Goal: Transaction & Acquisition: Purchase product/service

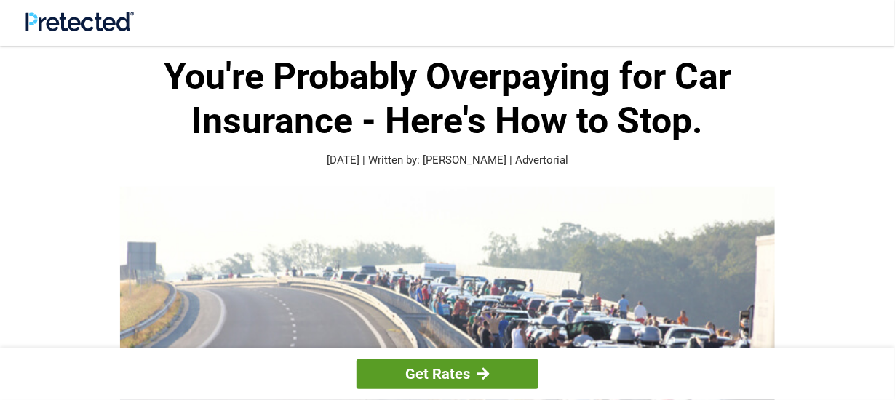
click at [467, 379] on link "Get Rates" at bounding box center [447, 374] width 182 height 30
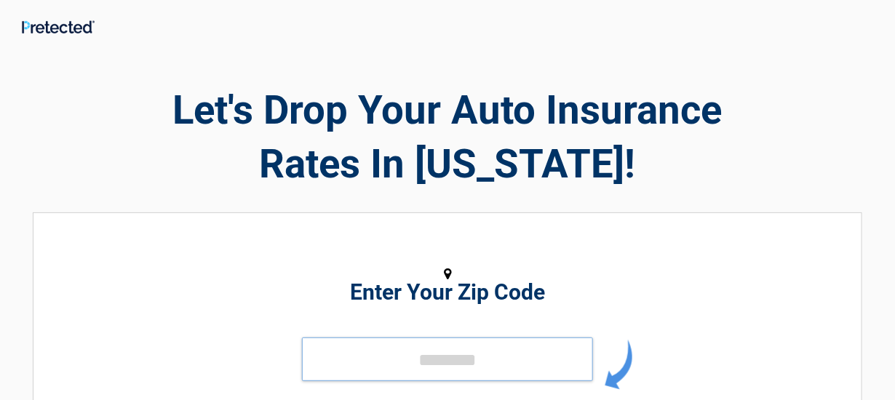
click at [390, 354] on input "tel" at bounding box center [447, 360] width 291 height 44
drag, startPoint x: 390, startPoint y: 354, endPoint x: 397, endPoint y: 316, distance: 37.8
click at [397, 316] on div "Enter Your Zip Code GET STARTED" at bounding box center [447, 363] width 668 height 270
type input "*****"
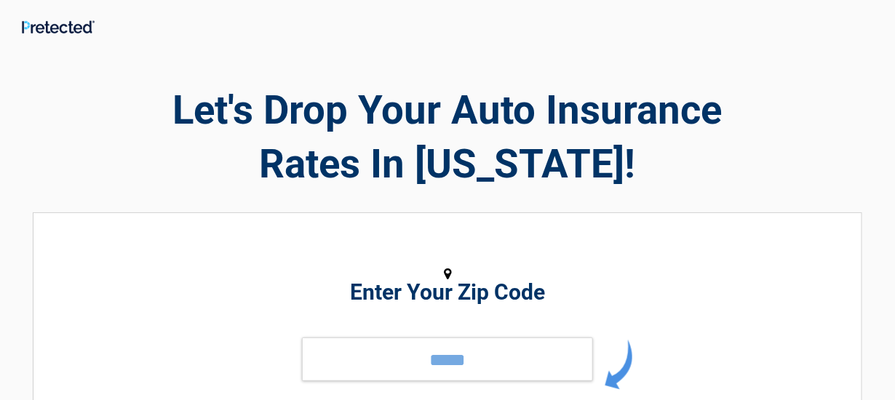
click at [611, 379] on img at bounding box center [619, 365] width 28 height 50
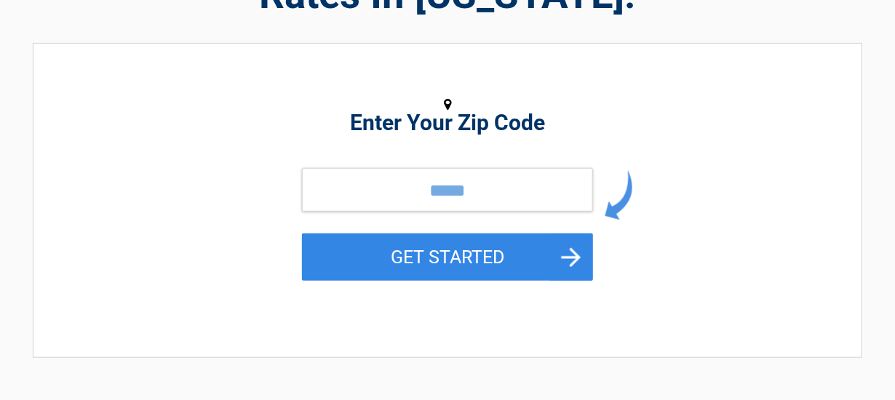
scroll to position [172, 0]
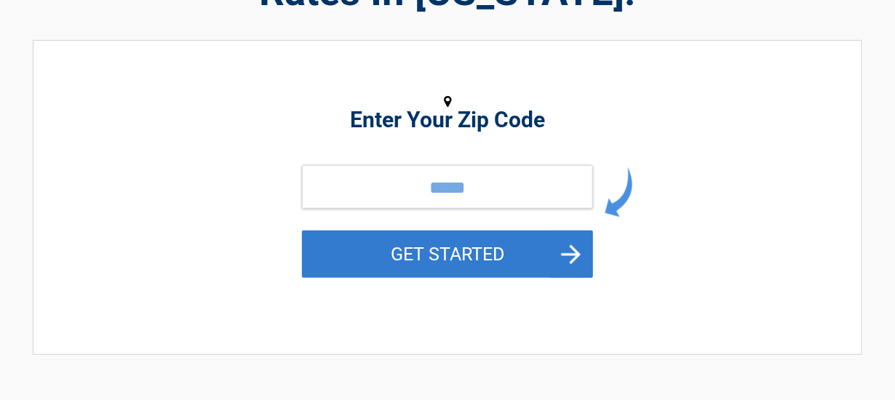
click at [569, 248] on button "GET STARTED" at bounding box center [447, 254] width 291 height 47
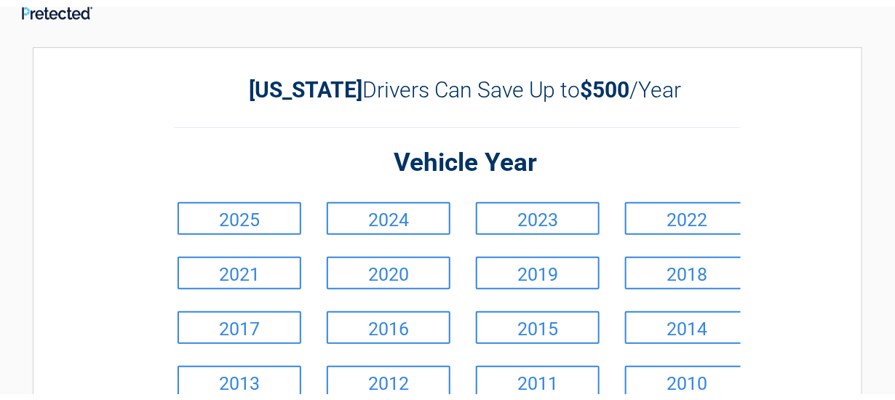
scroll to position [0, 0]
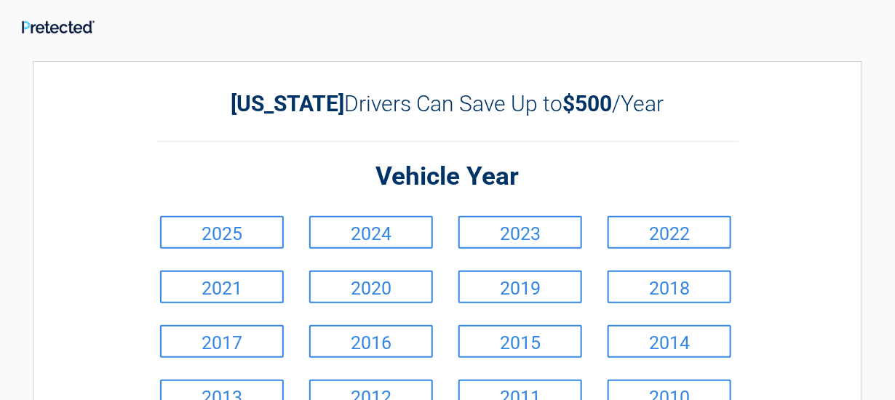
click at [569, 248] on link "2023" at bounding box center [520, 232] width 124 height 33
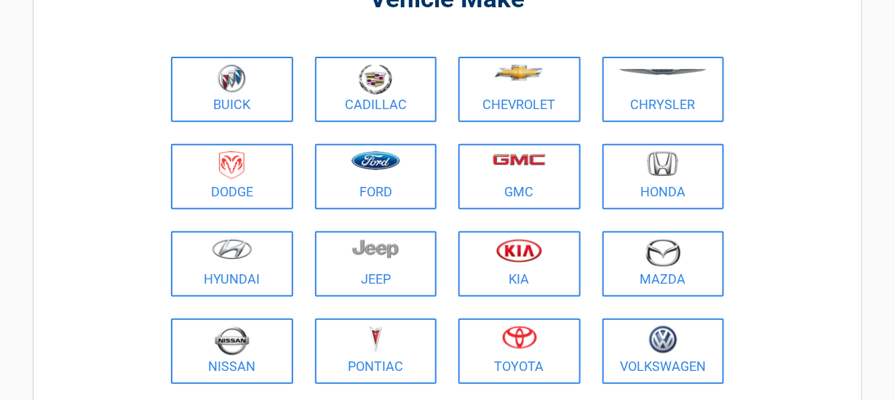
scroll to position [144, 0]
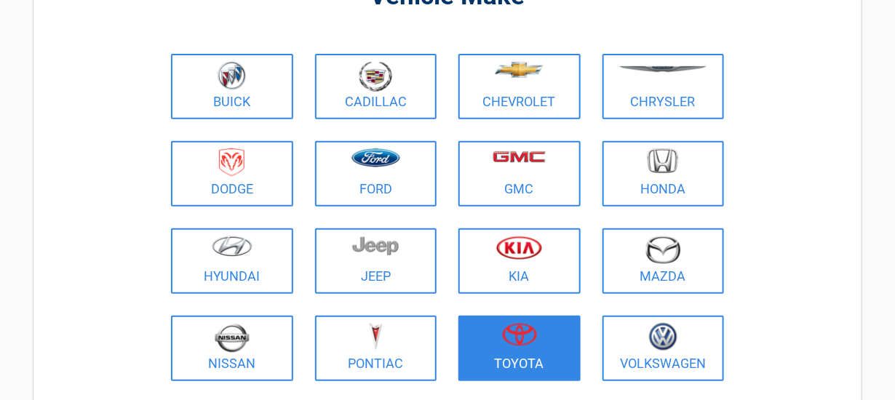
click at [524, 334] on img at bounding box center [519, 334] width 35 height 23
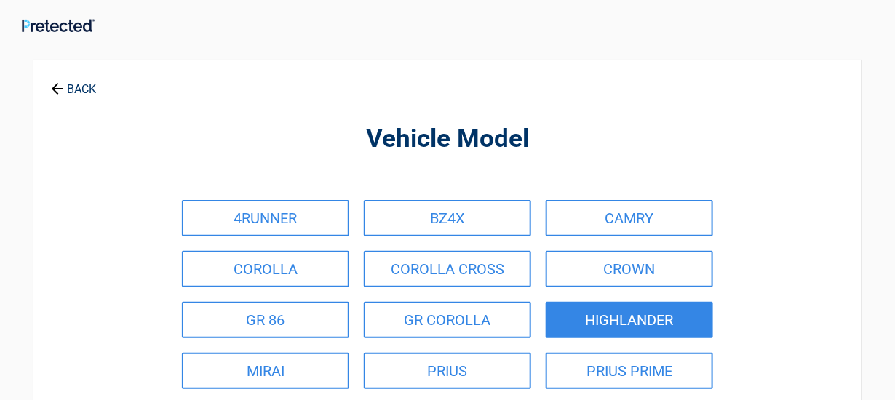
scroll to position [0, 0]
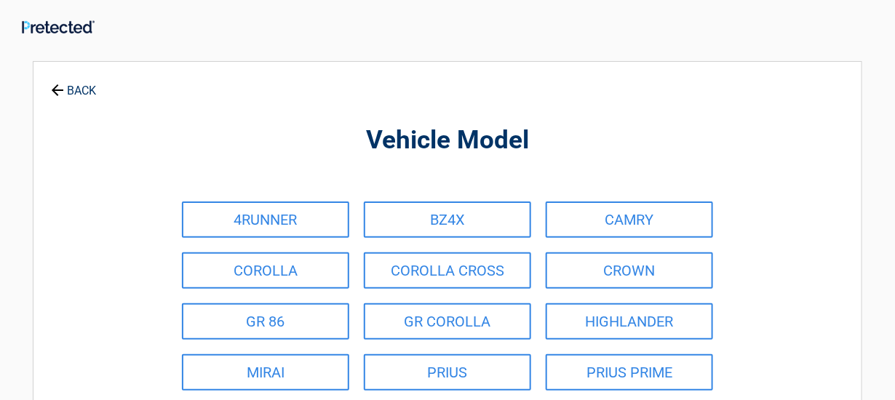
click at [78, 87] on link "BACK" at bounding box center [73, 83] width 51 height 25
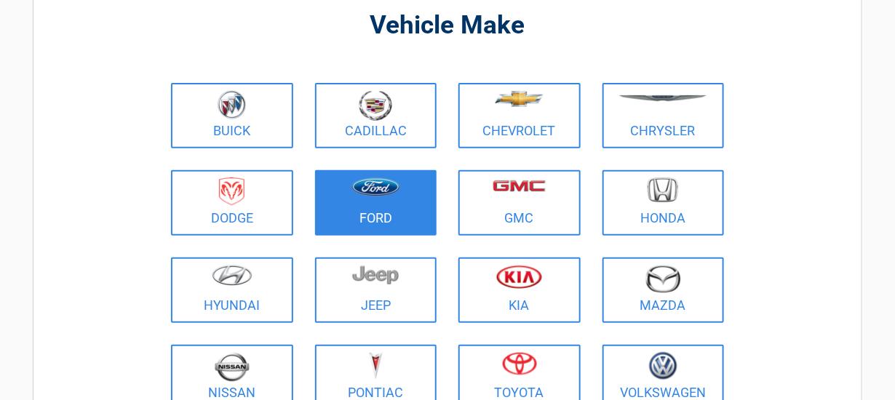
scroll to position [144, 0]
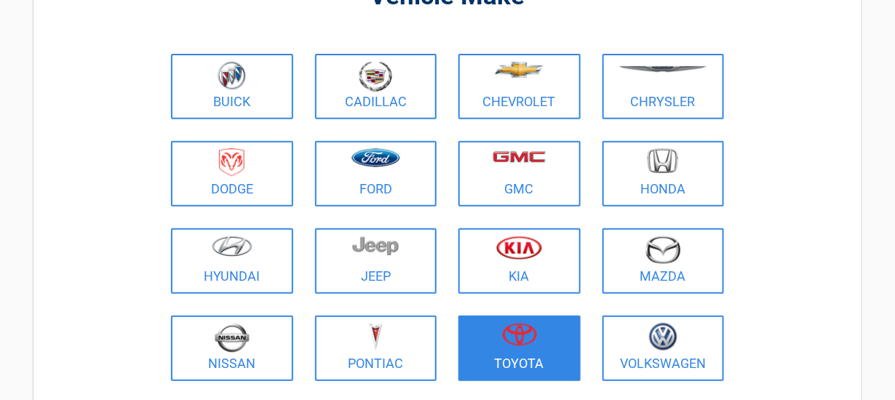
click at [490, 328] on figure at bounding box center [519, 339] width 105 height 33
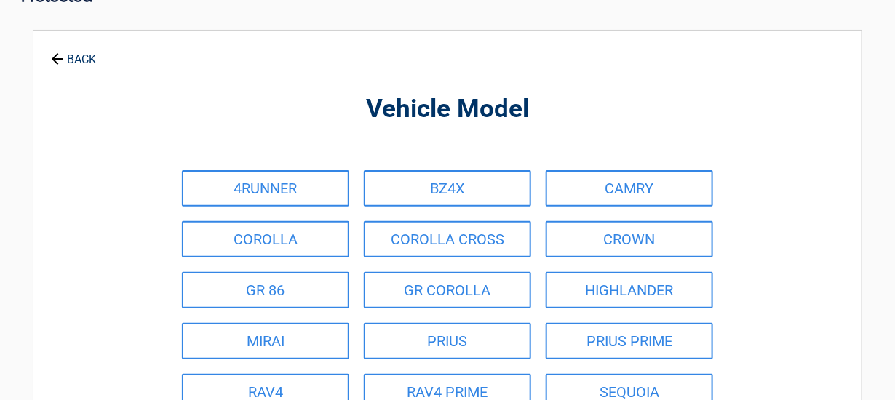
scroll to position [28, 0]
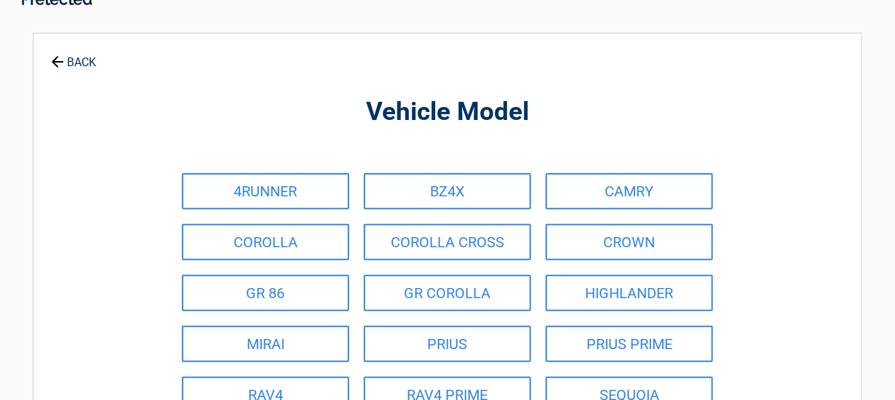
click at [81, 57] on link "BACK" at bounding box center [73, 55] width 51 height 25
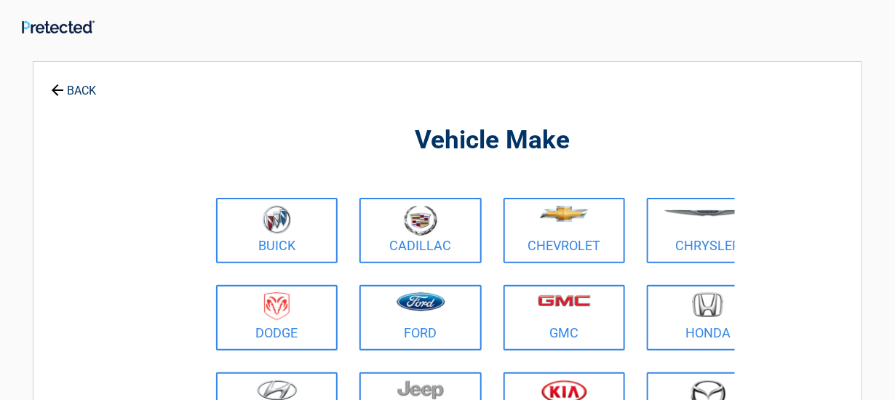
scroll to position [0, 0]
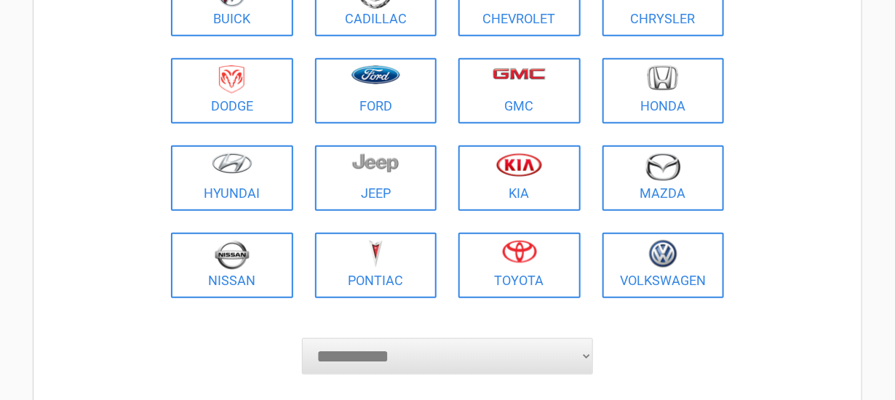
scroll to position [230, 0]
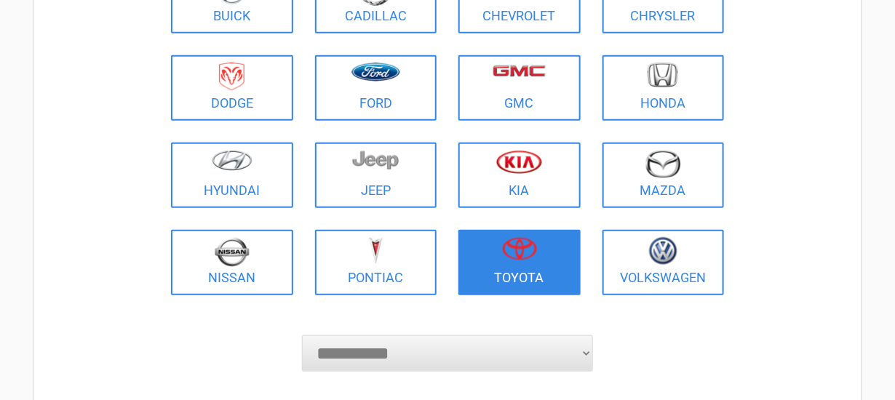
click at [503, 256] on img at bounding box center [519, 248] width 35 height 23
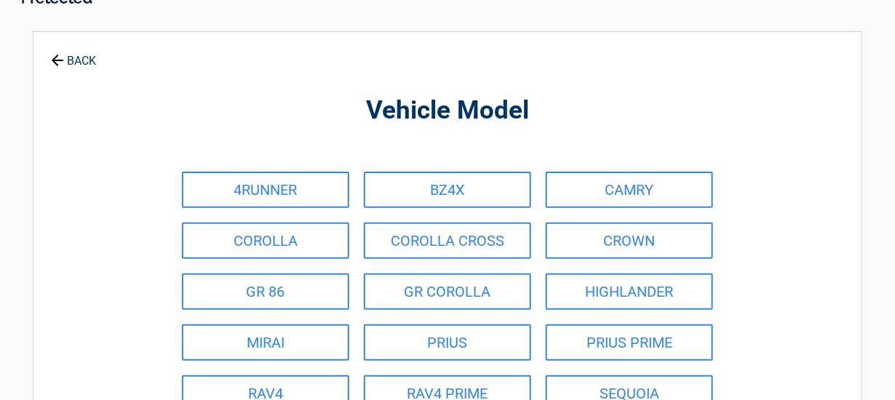
scroll to position [28, 0]
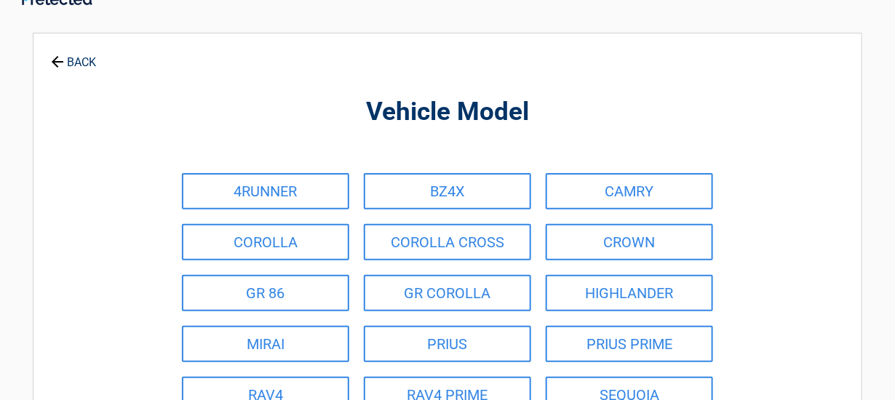
click at [71, 58] on link "BACK" at bounding box center [73, 55] width 51 height 25
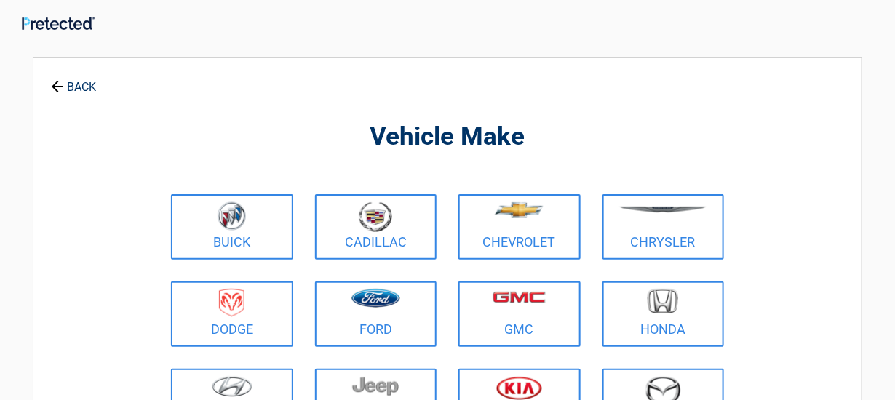
scroll to position [0, 0]
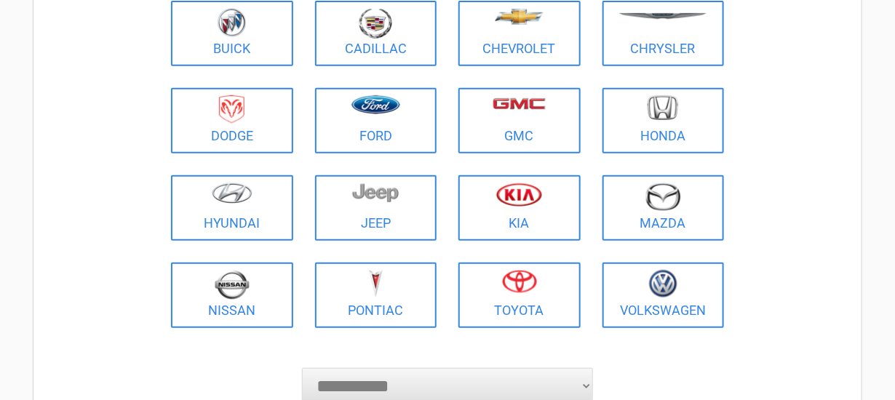
scroll to position [202, 0]
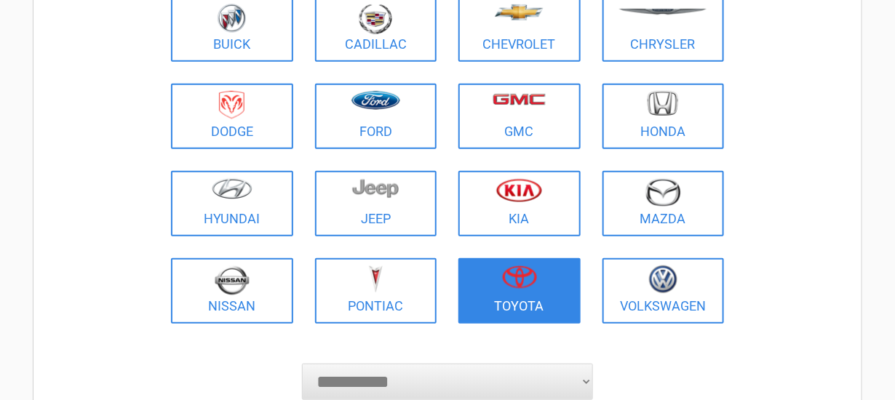
click at [493, 258] on link "Toyota" at bounding box center [519, 290] width 122 height 65
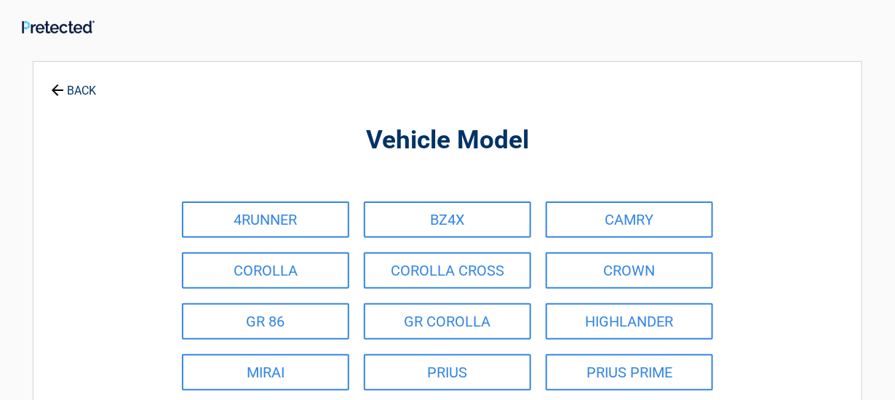
scroll to position [0, 0]
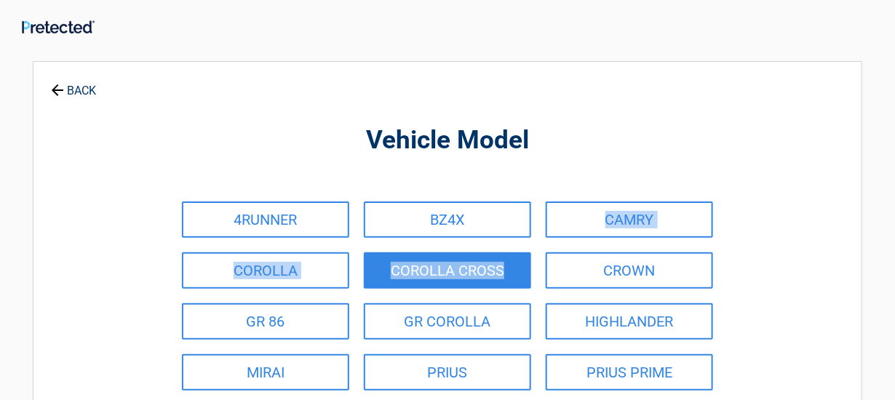
drag, startPoint x: 512, startPoint y: 220, endPoint x: 527, endPoint y: 251, distance: 33.8
click at [527, 251] on div "4RUNNER BZ4X CAMRY COROLLA COROLLA CROSS CROWN GR 86 GR COROLLA HIGHLANDER MIRA…" at bounding box center [448, 372] width 546 height 356
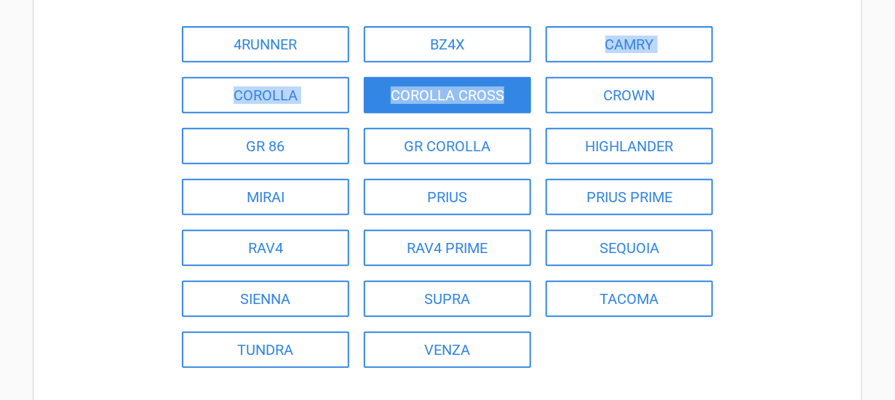
scroll to position [172, 0]
